Goal: Find specific page/section: Find specific page/section

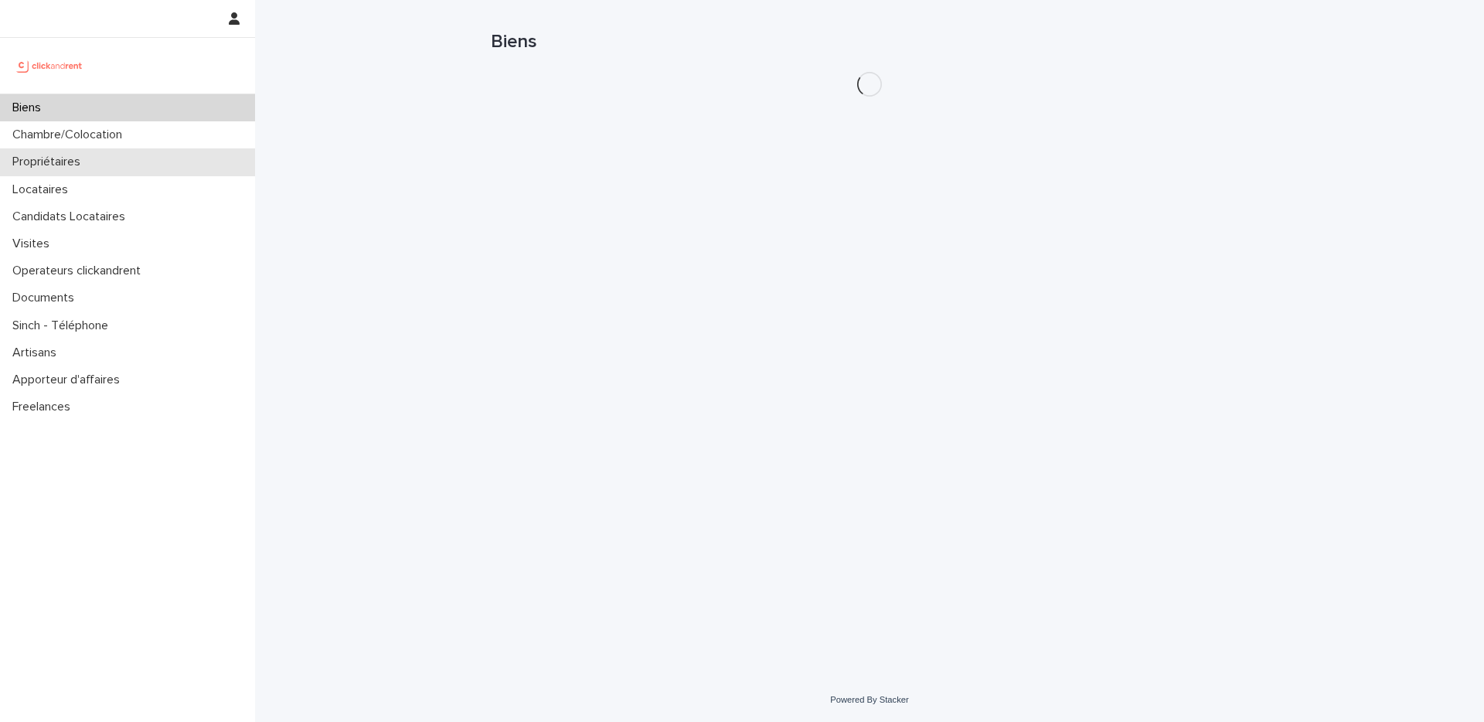
click at [67, 155] on p "Propriétaires" at bounding box center [49, 162] width 87 height 15
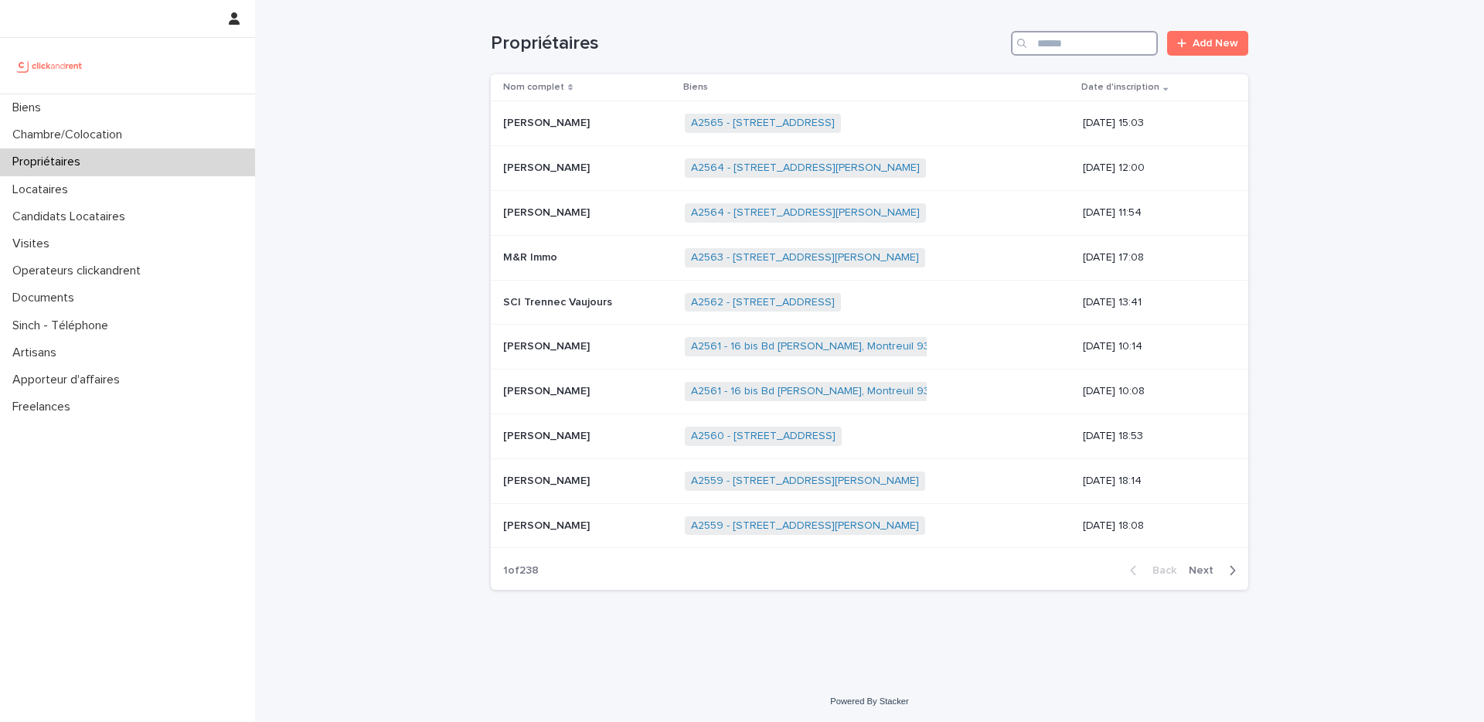
click at [1087, 42] on input "Search" at bounding box center [1084, 43] width 147 height 25
type input "*******"
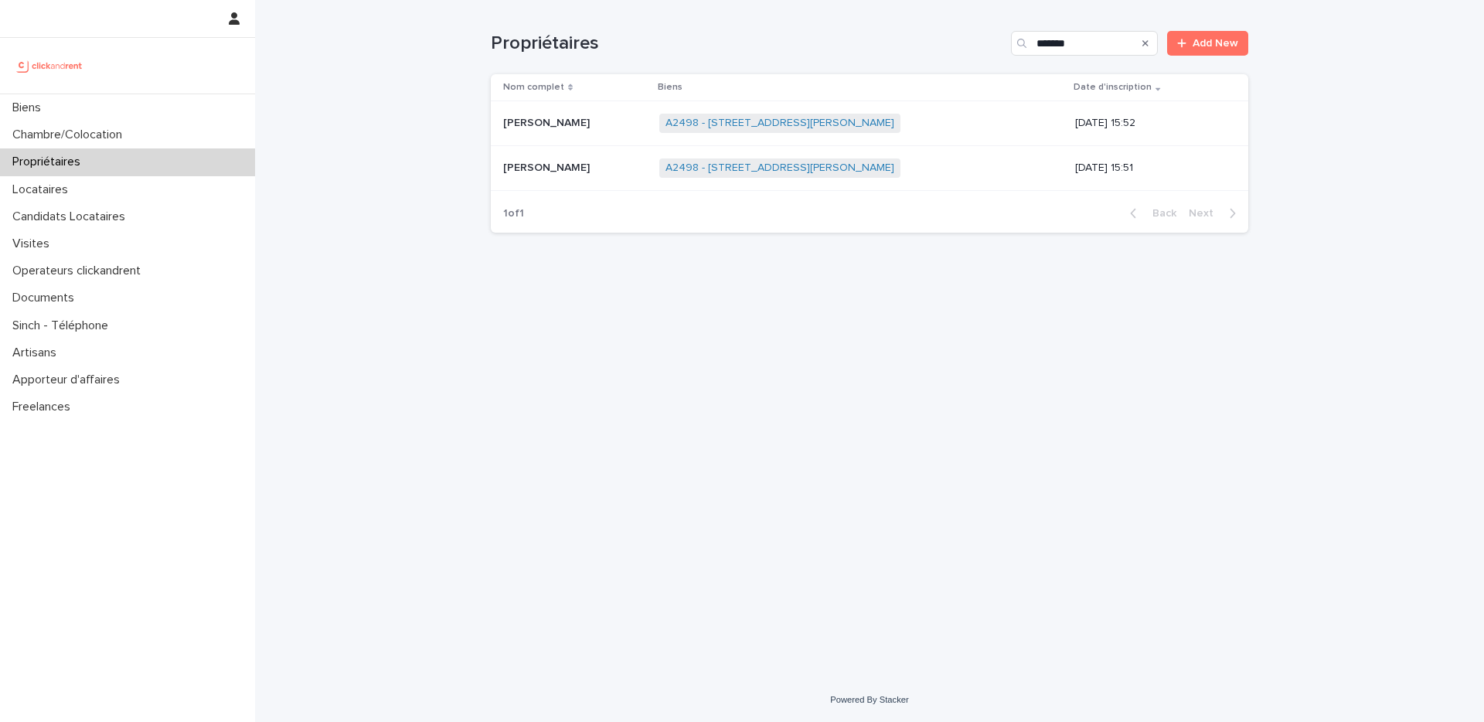
click at [623, 131] on div "Angélique Ducloux Angélique Ducloux" at bounding box center [575, 124] width 144 height 26
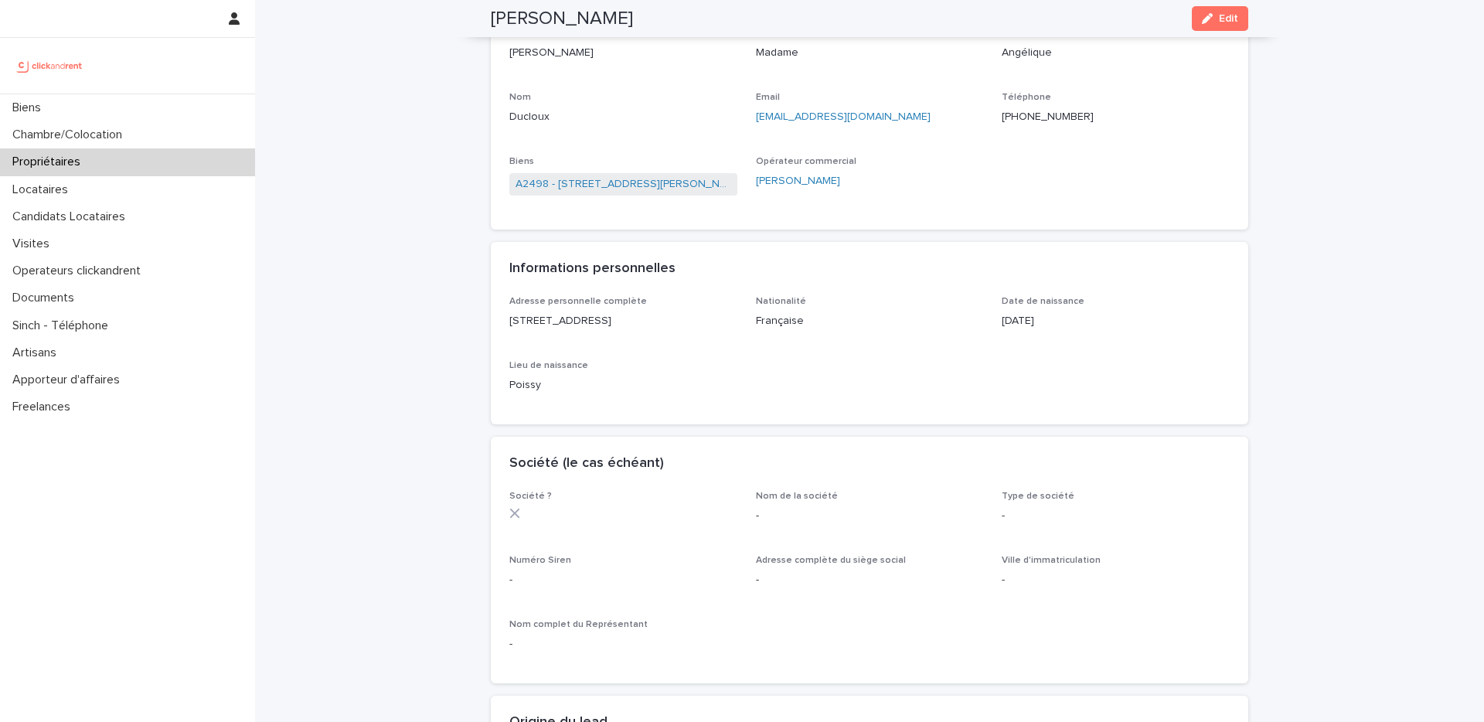
scroll to position [46, 0]
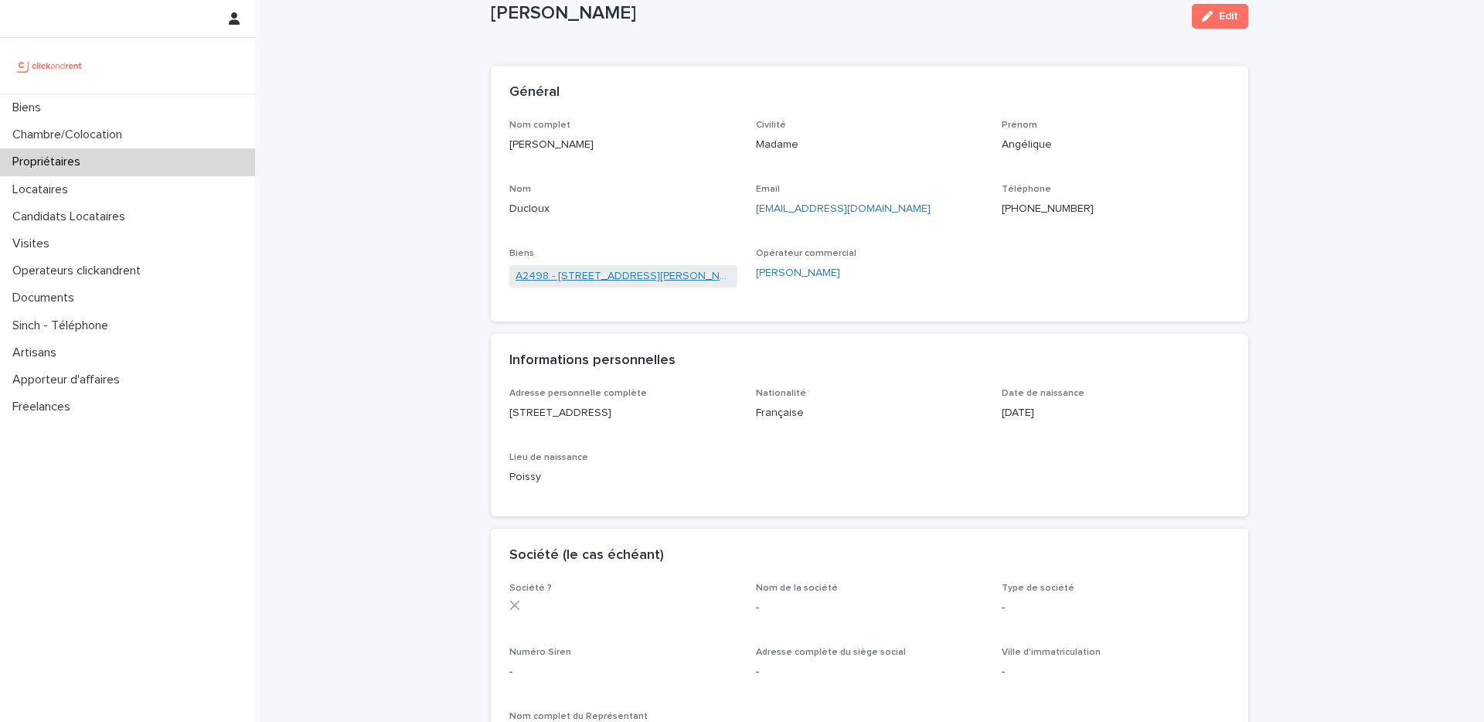
click at [615, 270] on link "A2498 - 3 Allée Jean Griffon, Toulouse 31400" at bounding box center [623, 276] width 216 height 16
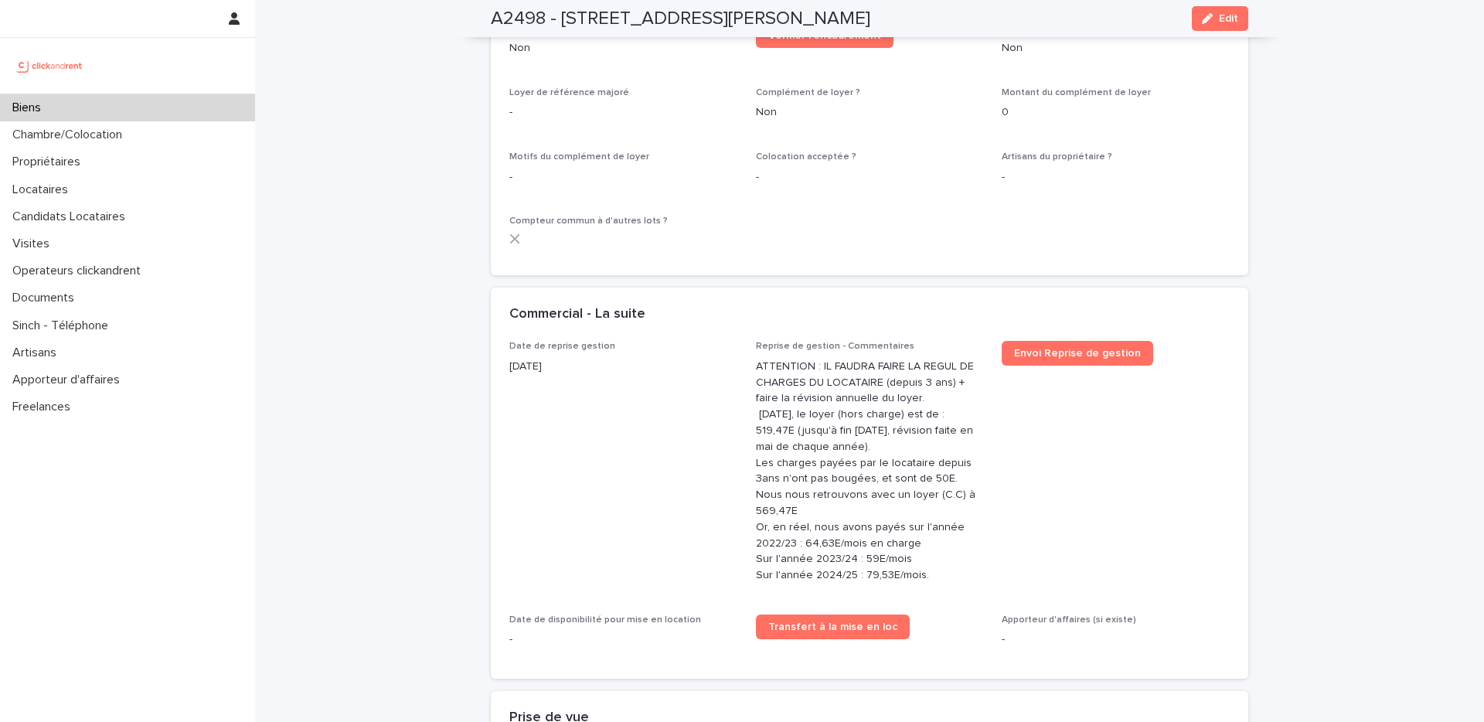
scroll to position [1836, 0]
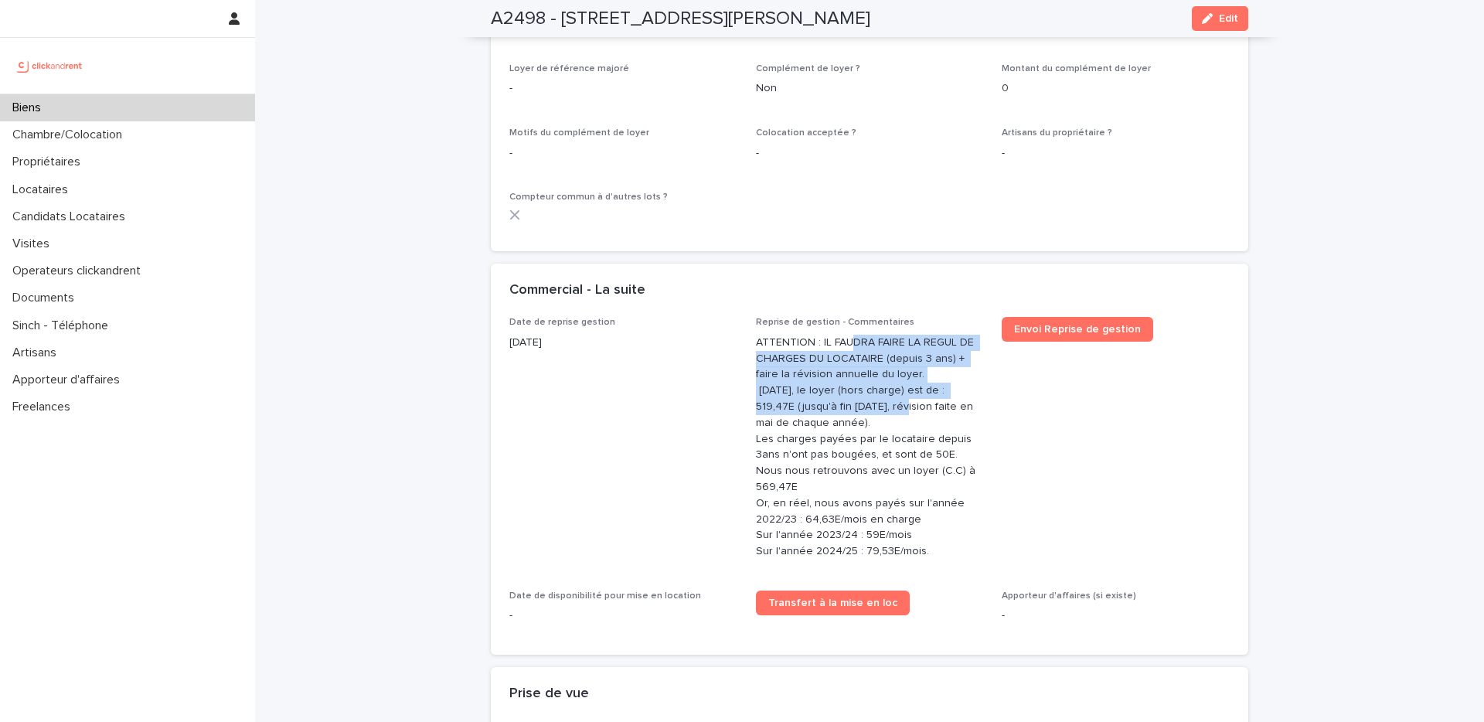
drag, startPoint x: 849, startPoint y: 325, endPoint x: 872, endPoint y: 392, distance: 71.1
click at [872, 392] on p "ATTENTION : IL FAUDRA FAIRE LA REGUL DE CHARGES DU LOCATAIRE (depuis 3 ans) + f…" at bounding box center [870, 447] width 228 height 225
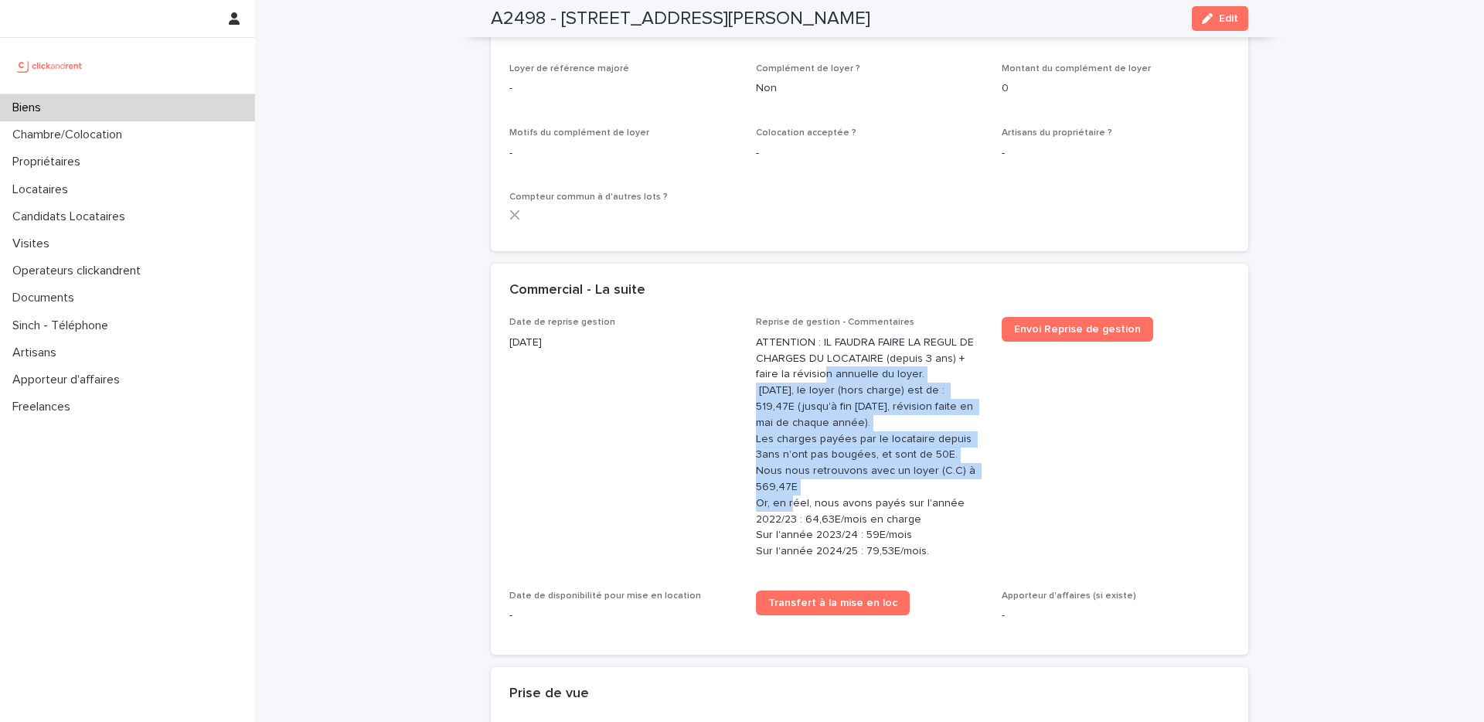
drag, startPoint x: 795, startPoint y: 368, endPoint x: 855, endPoint y: 477, distance: 124.1
click at [855, 477] on p "ATTENTION : IL FAUDRA FAIRE LA REGUL DE CHARGES DU LOCATAIRE (depuis 3 ans) + f…" at bounding box center [870, 447] width 228 height 225
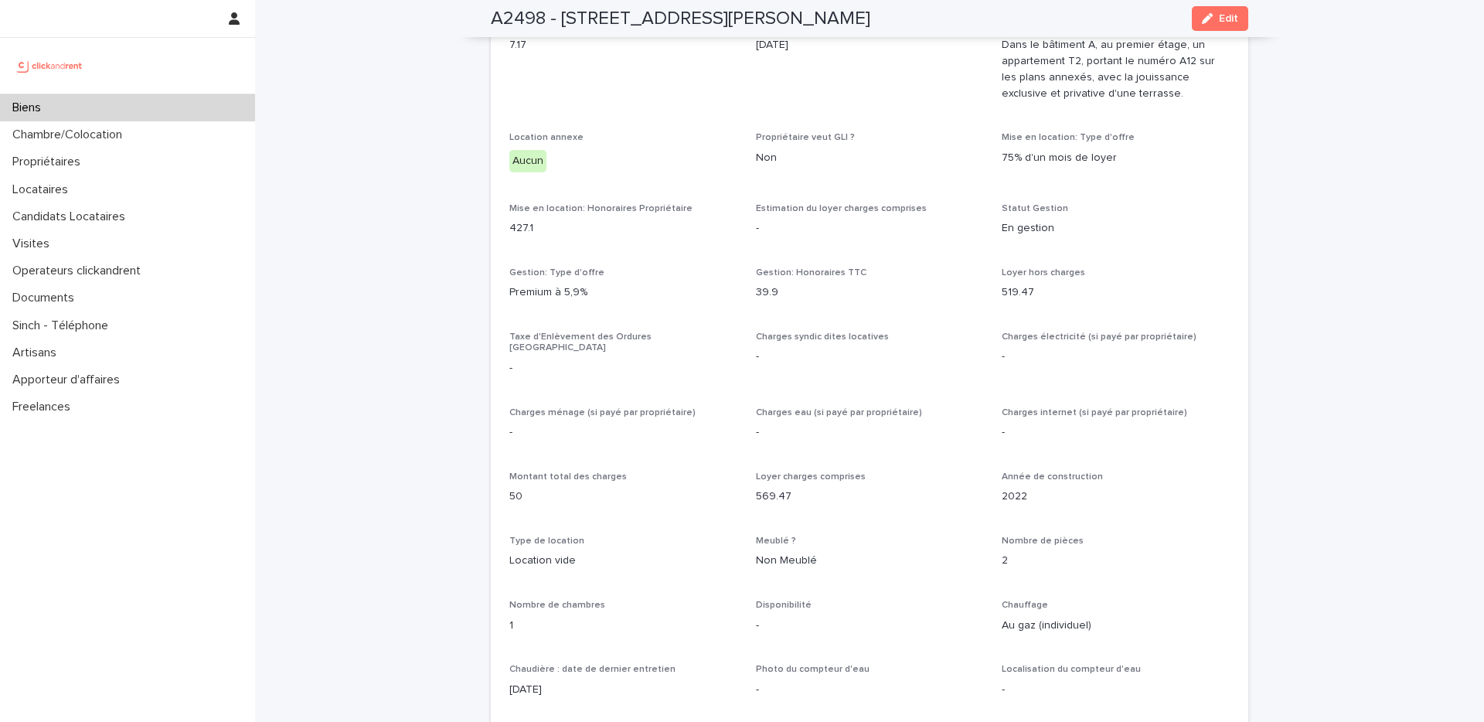
scroll to position [0, 0]
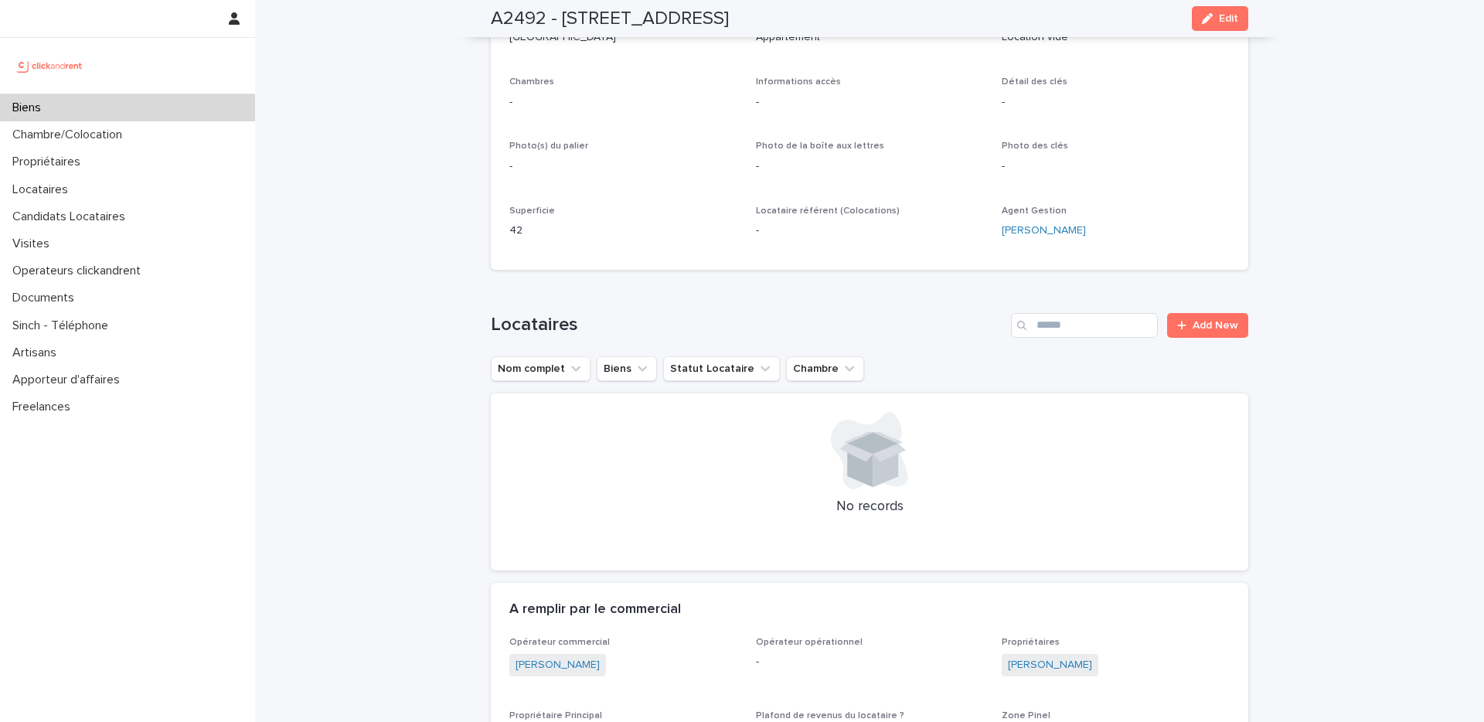
scroll to position [287, 0]
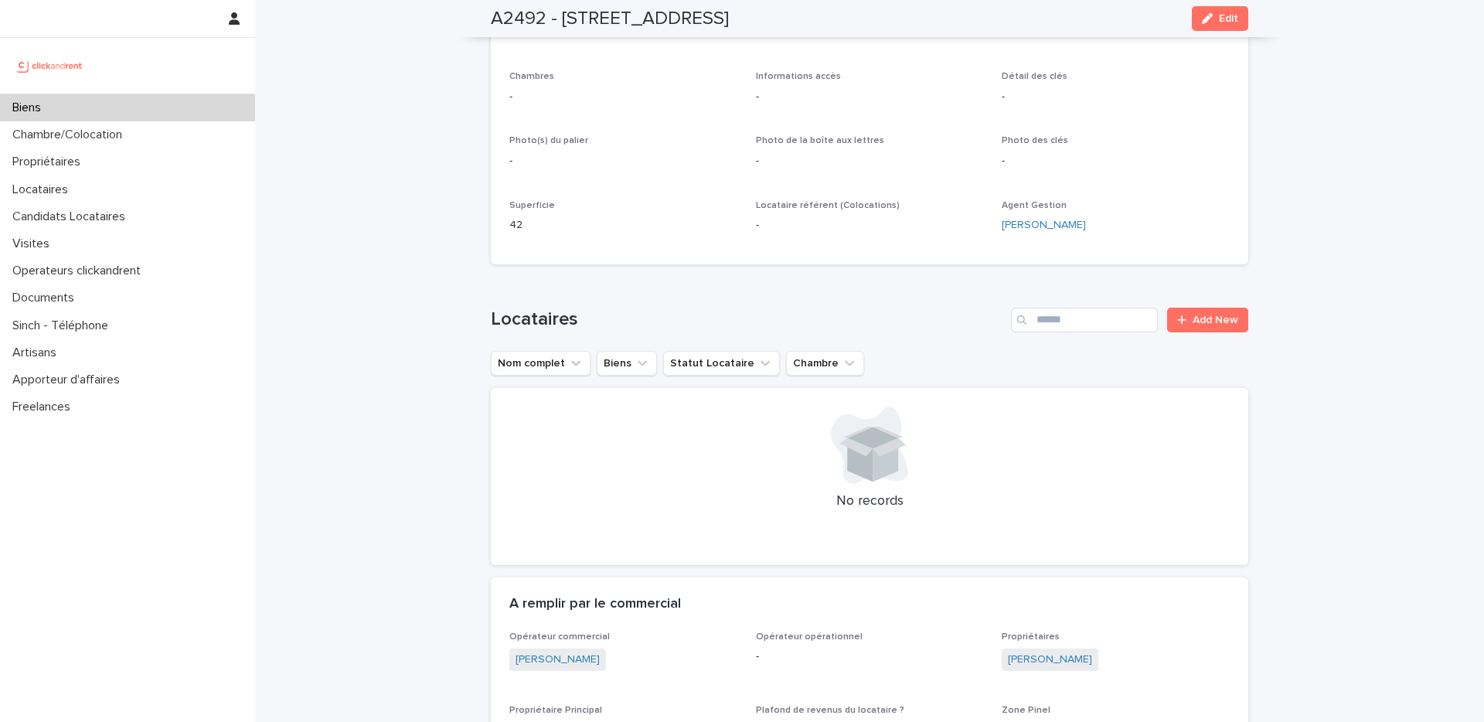
click at [116, 100] on div "Biens" at bounding box center [127, 107] width 255 height 27
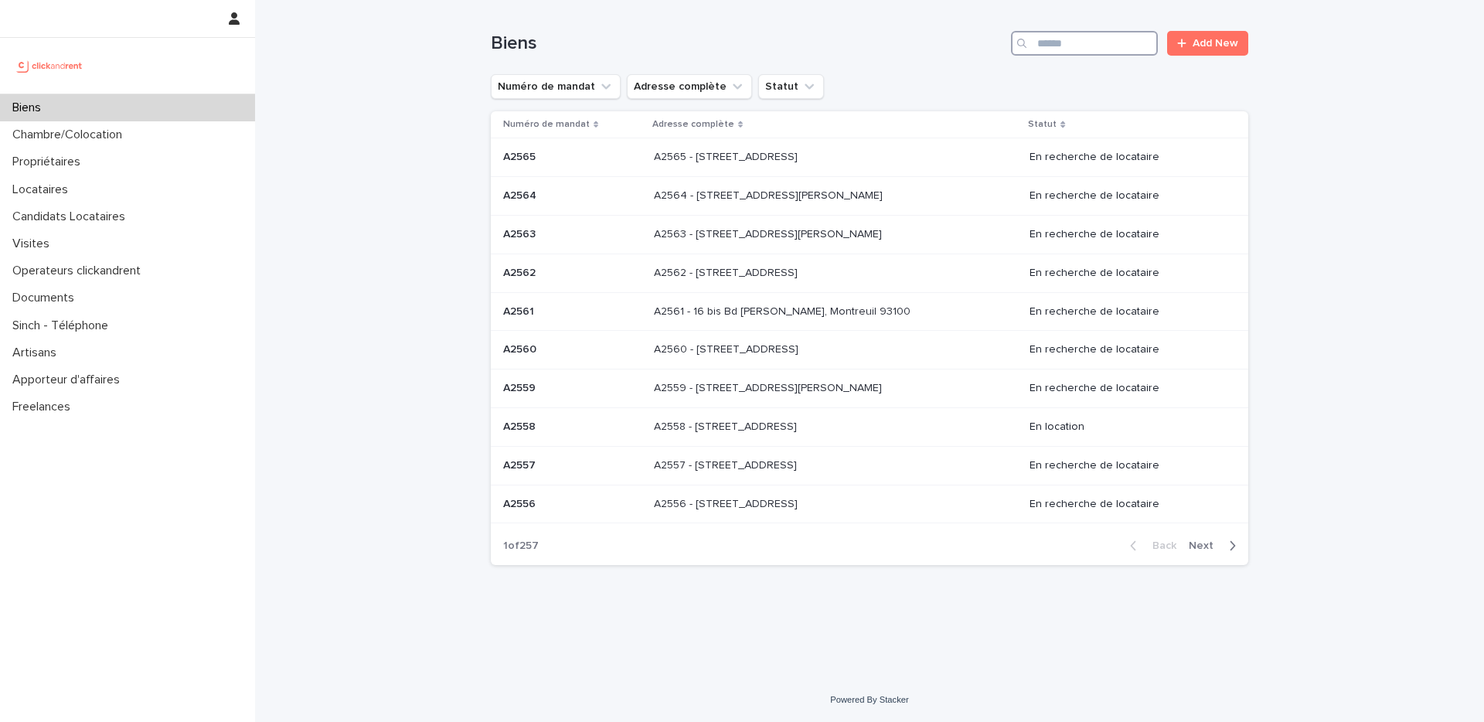
click at [1109, 49] on input "Search" at bounding box center [1084, 43] width 147 height 25
type input "*****"
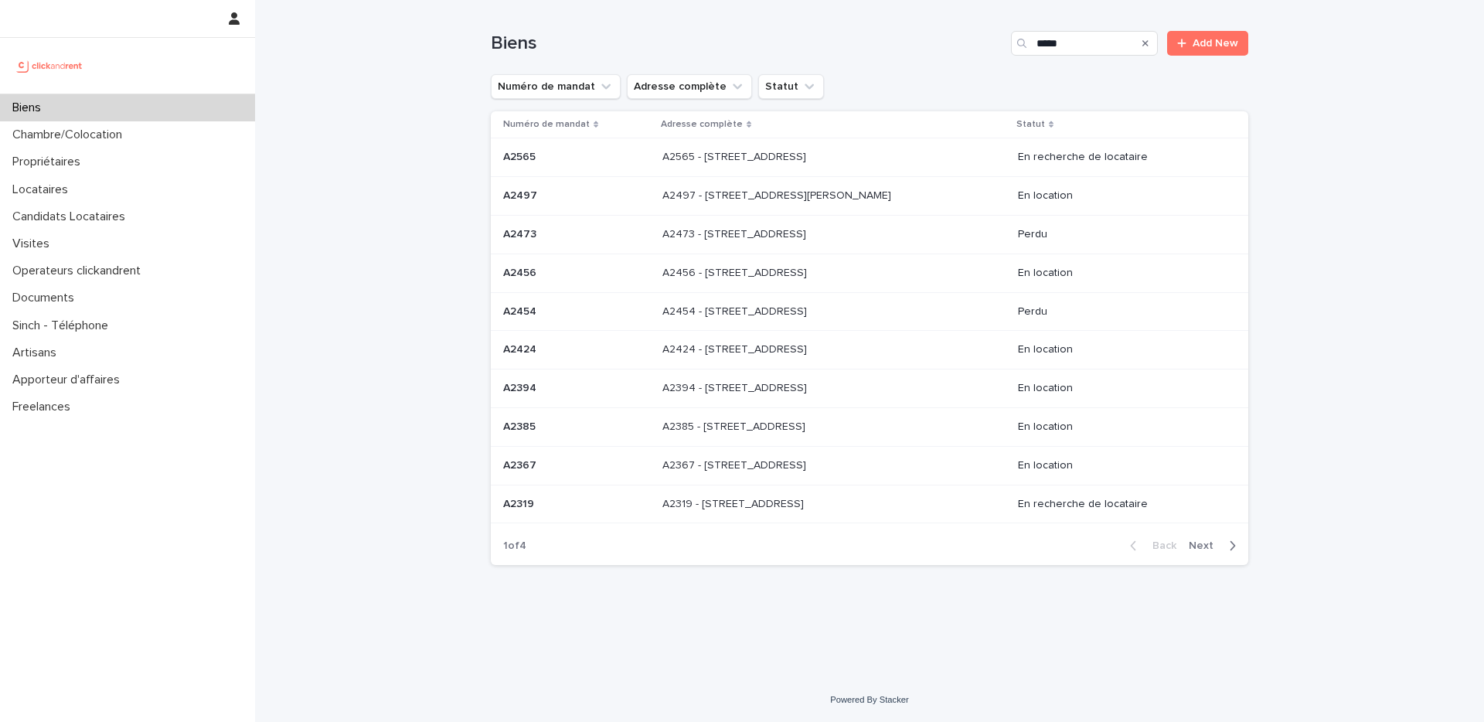
click at [731, 147] on div "A2565 - [STREET_ADDRESS] - [STREET_ADDRESS]" at bounding box center [833, 158] width 343 height 26
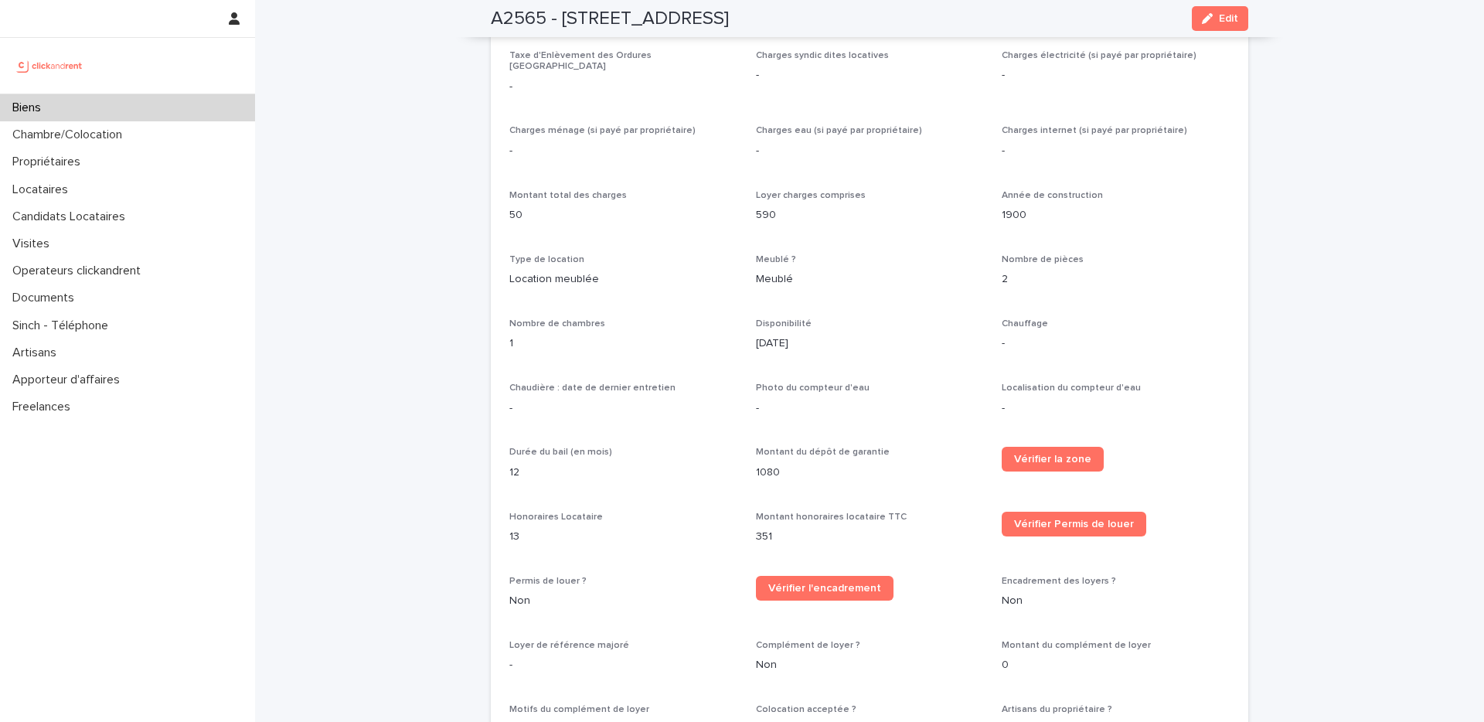
scroll to position [1454, 0]
